Goal: Task Accomplishment & Management: Use online tool/utility

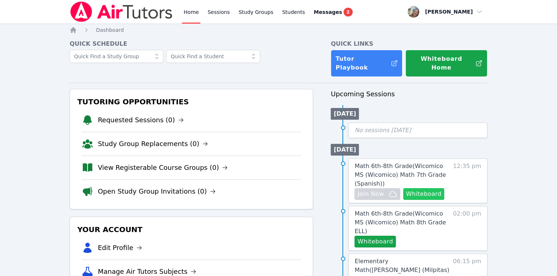
click at [416, 190] on button "Whiteboard" at bounding box center [423, 194] width 41 height 12
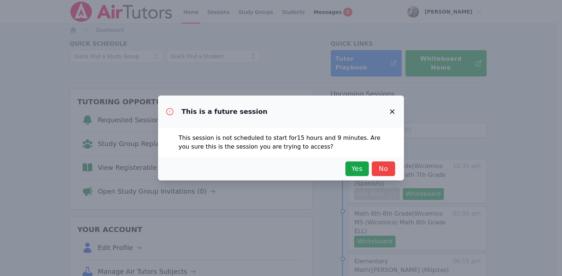
click at [367, 176] on div "Yes No" at bounding box center [281, 168] width 246 height 23
click at [364, 175] on button "Yes" at bounding box center [357, 168] width 23 height 15
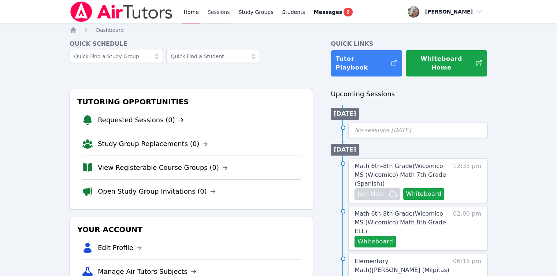
click at [211, 9] on link "Sessions" at bounding box center [218, 11] width 25 height 23
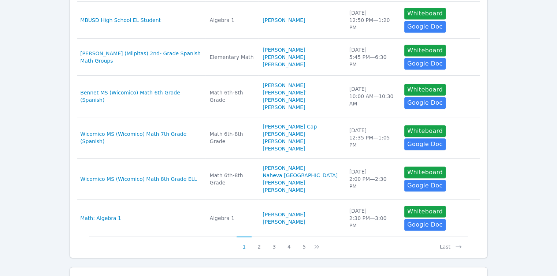
scroll to position [356, 0]
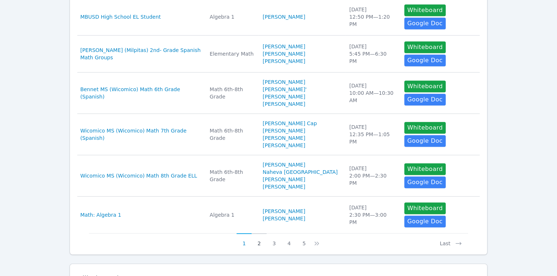
click at [258, 233] on button "2" at bounding box center [259, 240] width 15 height 14
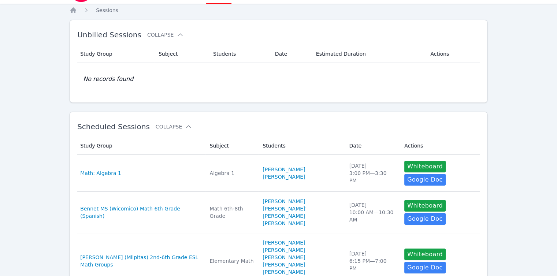
scroll to position [0, 0]
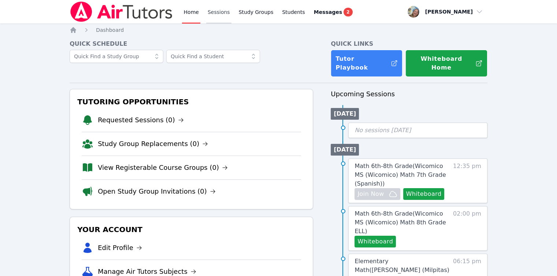
click at [209, 16] on link "Sessions" at bounding box center [218, 11] width 25 height 23
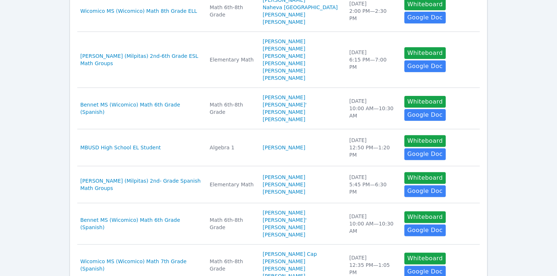
scroll to position [256, 0]
